Goal: Navigation & Orientation: Find specific page/section

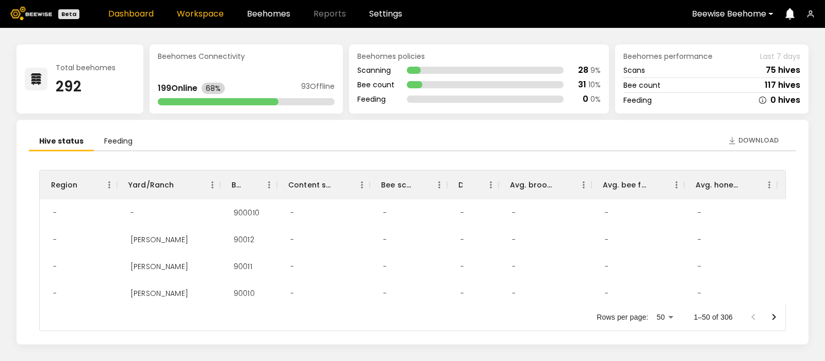
click at [211, 11] on link "Workspace" at bounding box center [200, 14] width 47 height 8
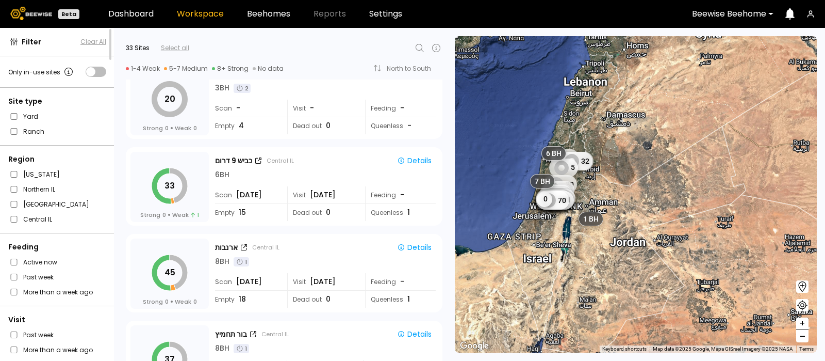
scroll to position [461, 0]
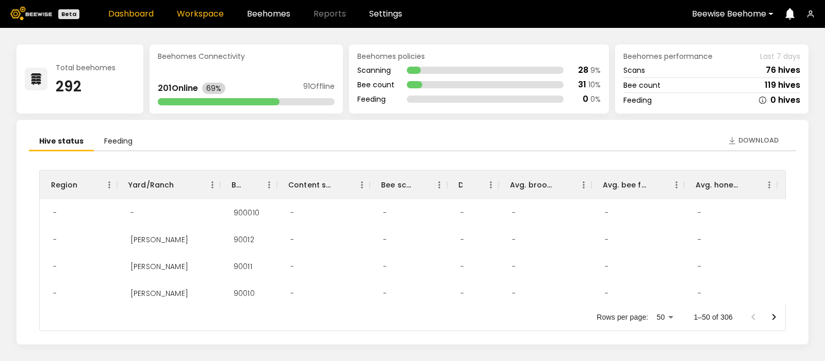
click at [206, 11] on link "Workspace" at bounding box center [200, 14] width 47 height 8
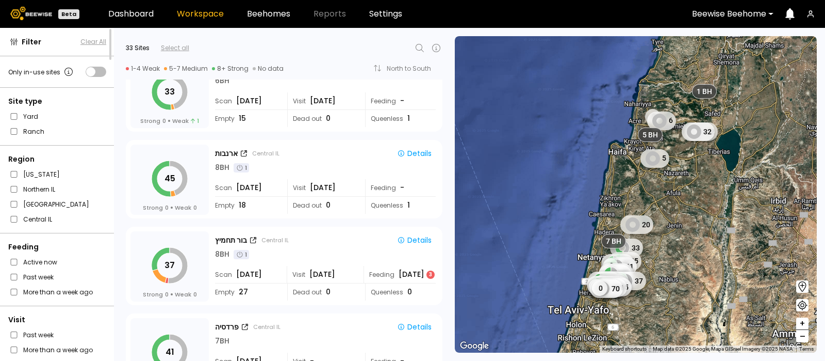
scroll to position [561, 0]
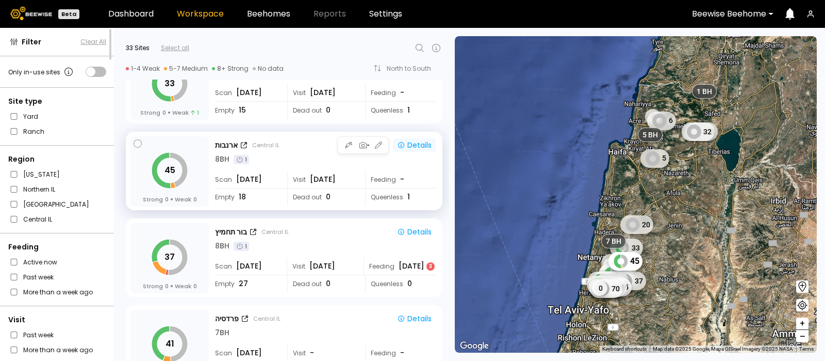
click at [413, 140] on div "Details" at bounding box center [414, 144] width 35 height 9
